Goal: Check status

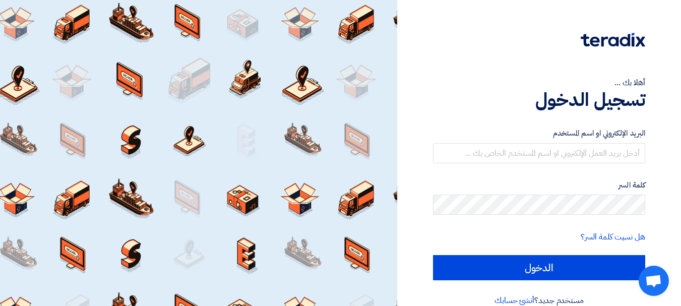
type input "[EMAIL_ADDRESS][DOMAIN_NAME]"
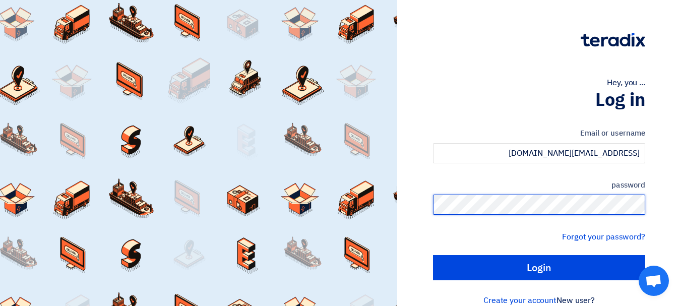
click at [433, 255] on input "Login" at bounding box center [539, 267] width 212 height 25
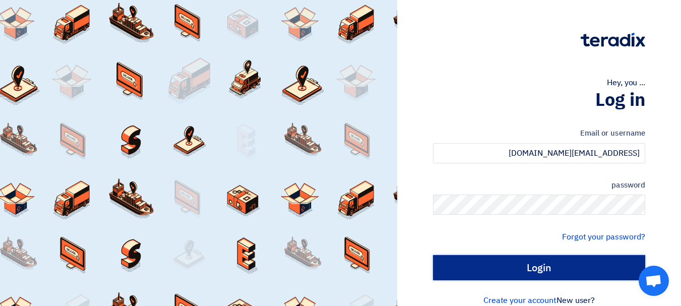
click at [537, 266] on input "Login" at bounding box center [539, 267] width 212 height 25
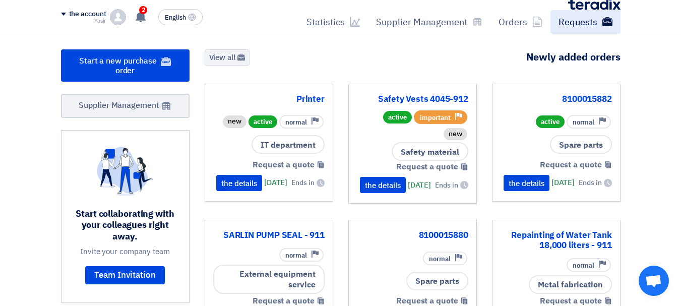
click at [583, 16] on font "Requests" at bounding box center [578, 22] width 39 height 14
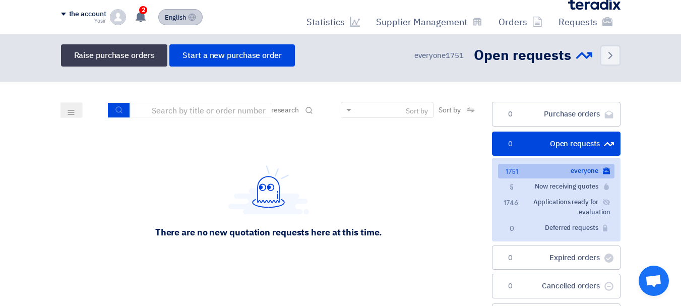
click at [165, 15] on font "English" at bounding box center [175, 18] width 21 height 10
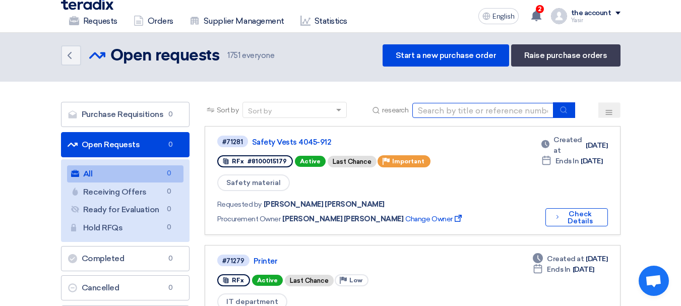
click at [438, 110] on input at bounding box center [483, 110] width 141 height 15
type input "71254"
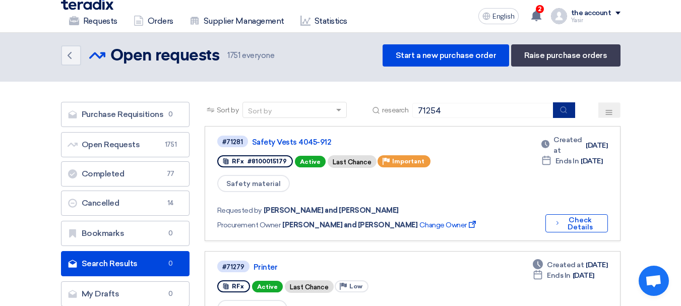
click at [569, 111] on button "submit" at bounding box center [564, 110] width 22 height 16
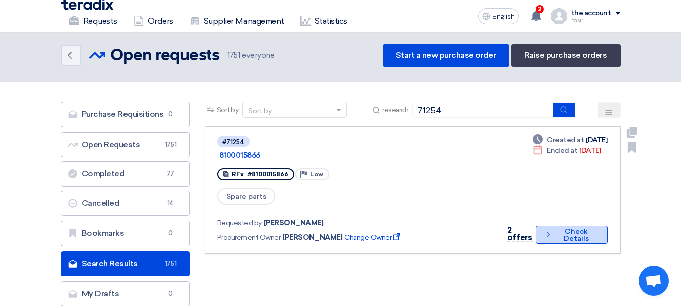
click at [555, 228] on font "Check Details" at bounding box center [576, 235] width 42 height 14
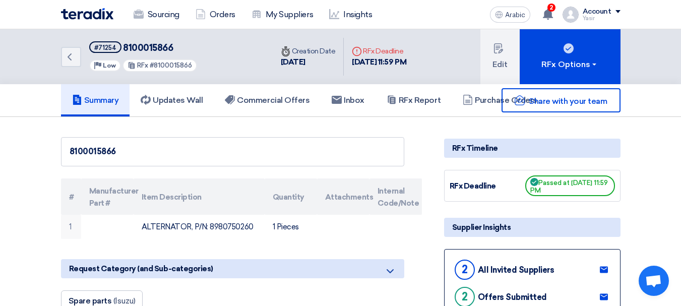
click at [150, 50] on font "8100015866" at bounding box center [148, 47] width 50 height 11
copy font "8100015866"
